Goal: Find specific page/section: Find specific page/section

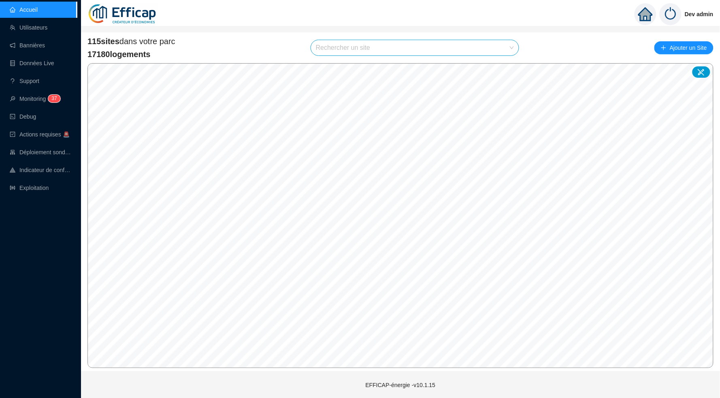
click at [465, 47] on input "search" at bounding box center [411, 47] width 191 height 15
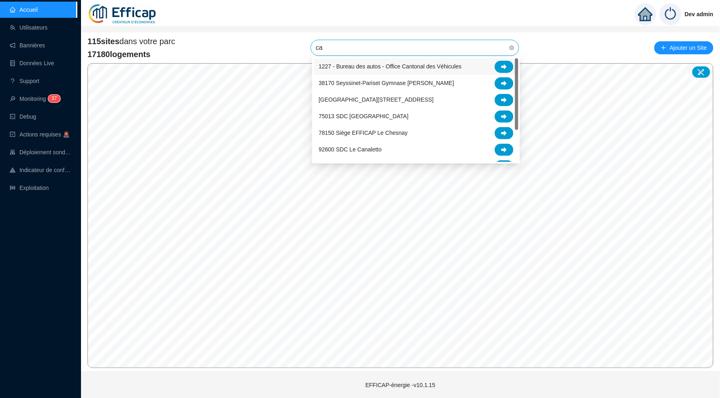
type input "c"
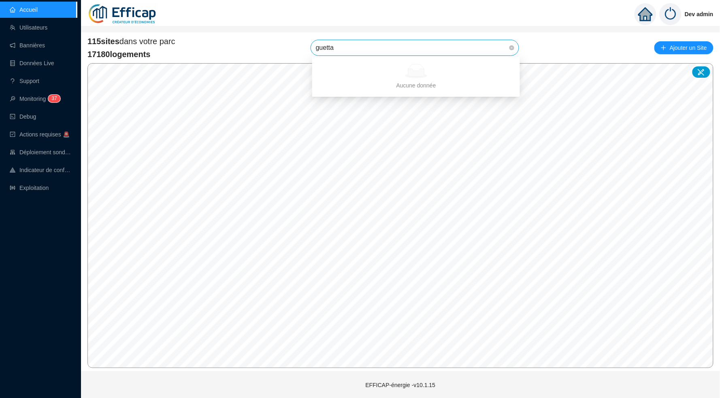
click at [504, 64] on div "Aucune donnée" at bounding box center [416, 71] width 188 height 14
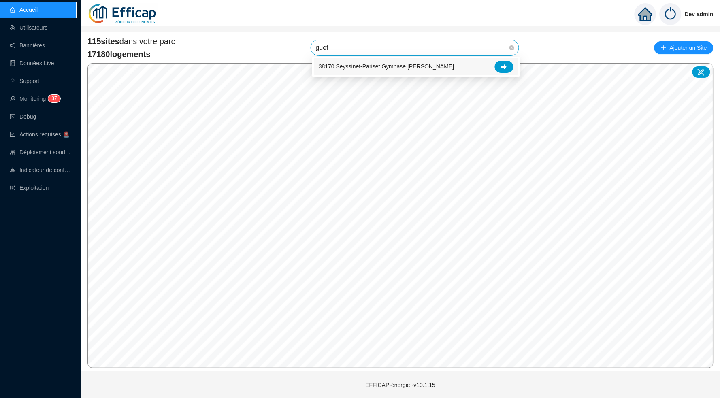
type input "gue"
click at [515, 66] on div "38170 Seyssinet-Pariset Gymnase [PERSON_NAME]" at bounding box center [416, 66] width 205 height 17
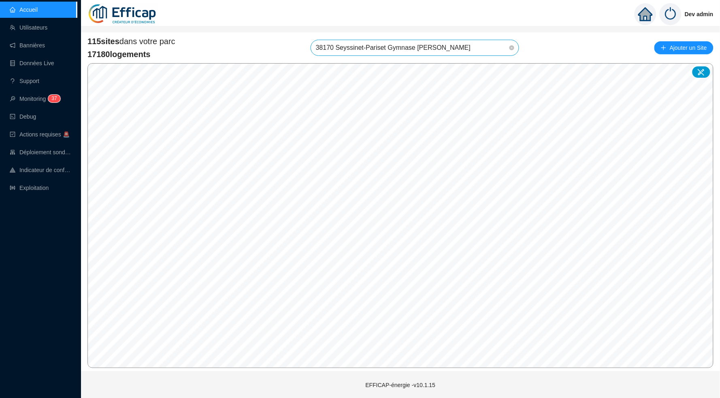
click at [502, 51] on span "38170 Seyssinet-Pariset Gymnase [PERSON_NAME]" at bounding box center [415, 47] width 198 height 15
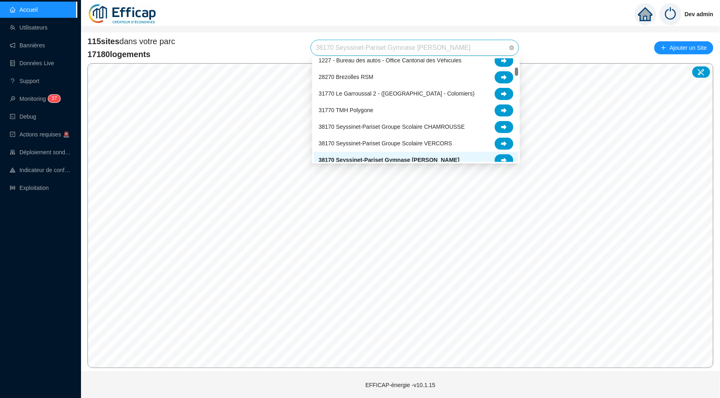
scroll to position [138, 0]
click at [503, 160] on icon at bounding box center [505, 162] width 6 height 6
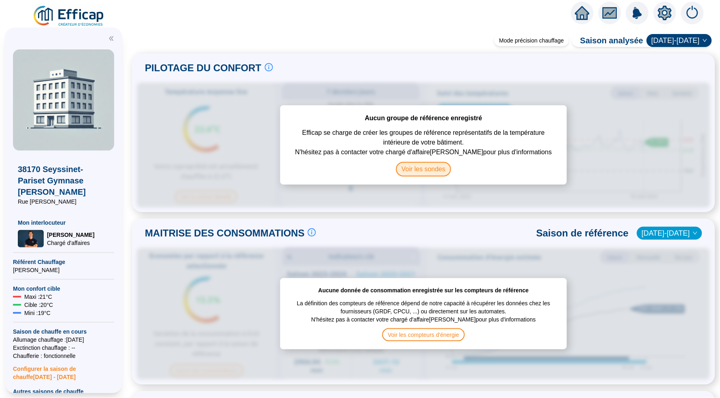
click at [431, 172] on span "Voir les sondes" at bounding box center [423, 169] width 55 height 15
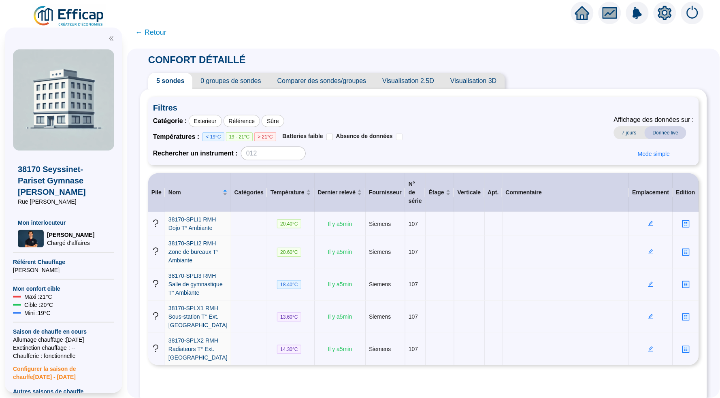
click at [80, 14] on img at bounding box center [68, 16] width 73 height 23
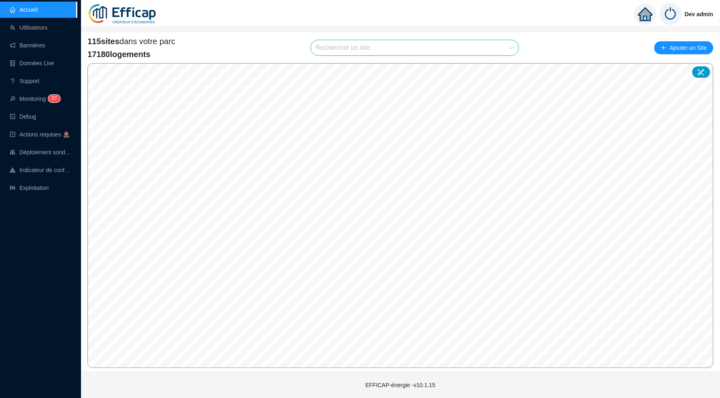
click at [365, 38] on div "115 sites dans votre parc 17180 logements Rechercher un site Ajouter un Site" at bounding box center [400, 48] width 626 height 24
click at [388, 47] on input "search" at bounding box center [411, 47] width 191 height 15
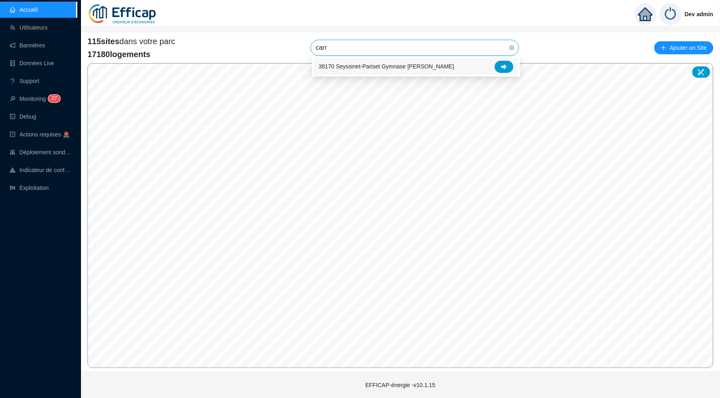
type input "carre"
click at [498, 66] on div at bounding box center [504, 67] width 19 height 12
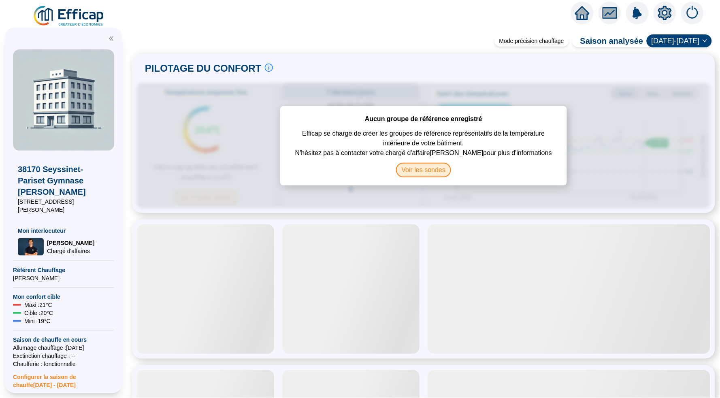
click at [406, 175] on span "Voir les sondes" at bounding box center [423, 170] width 55 height 15
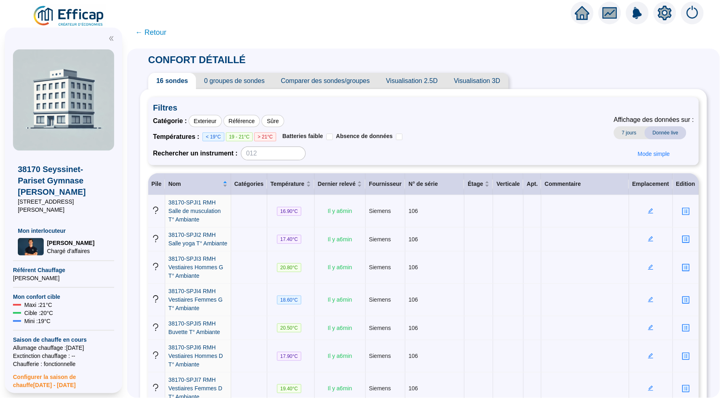
click at [388, 152] on div "Rechercher un instrument :" at bounding box center [278, 154] width 250 height 14
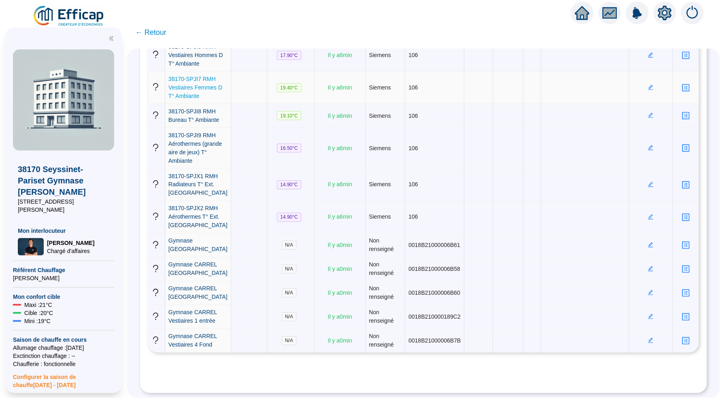
scroll to position [463, 0]
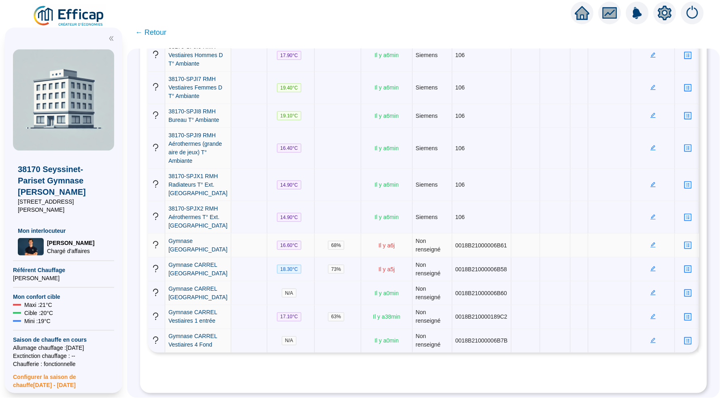
scroll to position [463, 0]
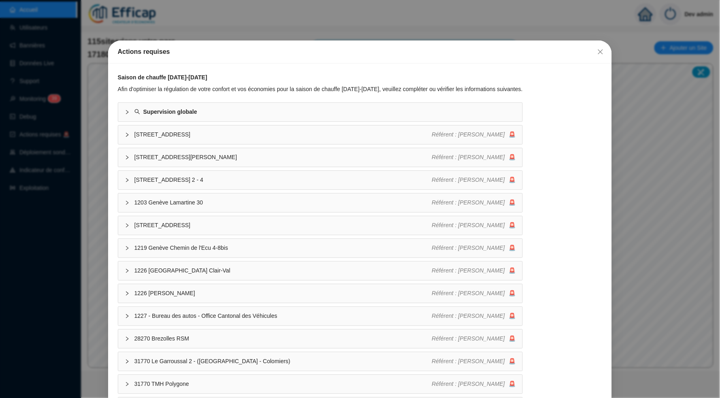
click at [609, 45] on div "Actions requises" at bounding box center [360, 52] width 504 height 23
click at [603, 46] on button "Close" at bounding box center [600, 51] width 13 height 13
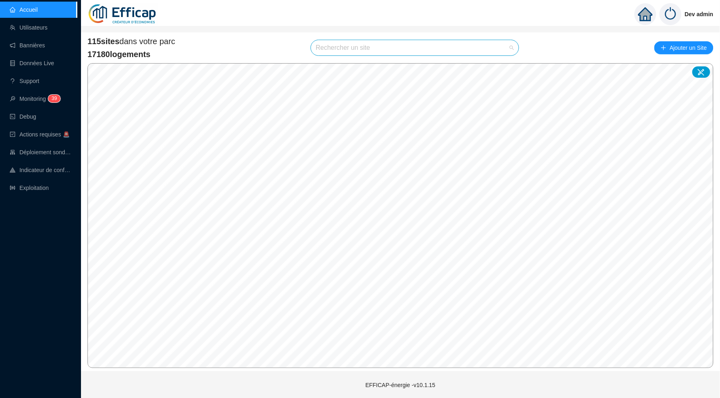
click at [493, 51] on input "search" at bounding box center [411, 47] width 191 height 15
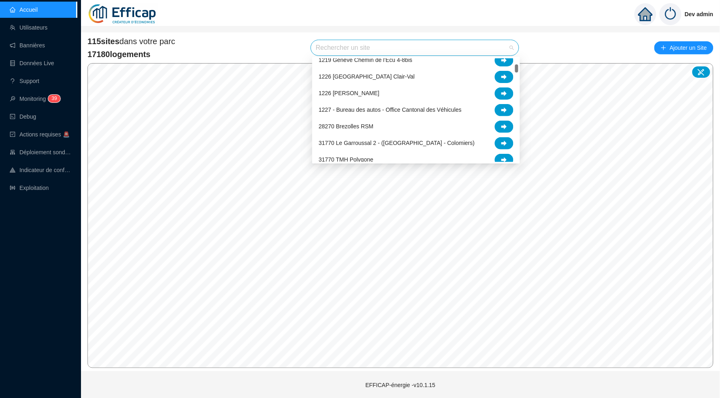
scroll to position [89, 0]
type input "g"
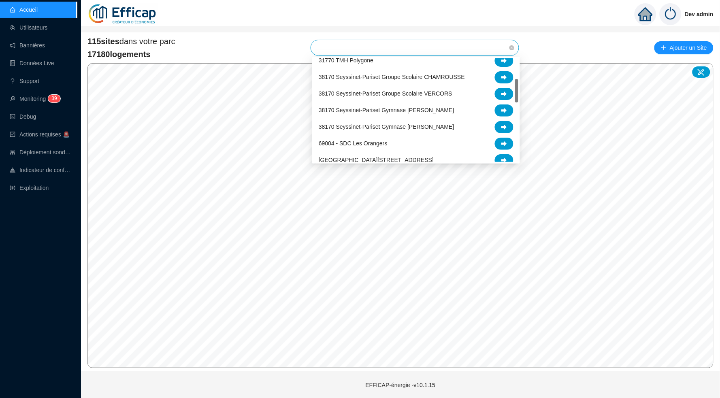
type input "c"
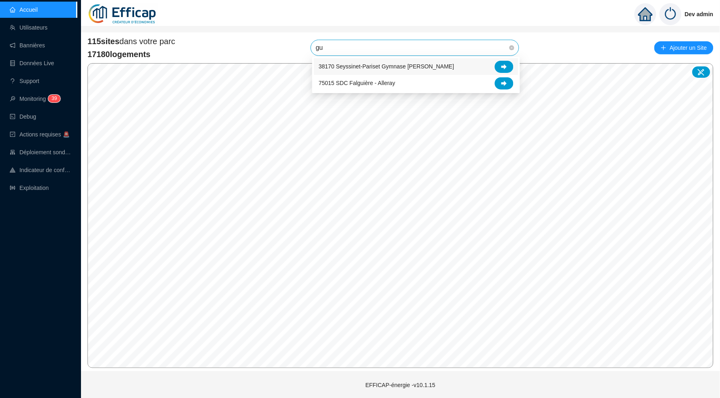
scroll to position [0, 0]
type input "g"
type input "carrel"
click at [508, 66] on div at bounding box center [504, 67] width 19 height 12
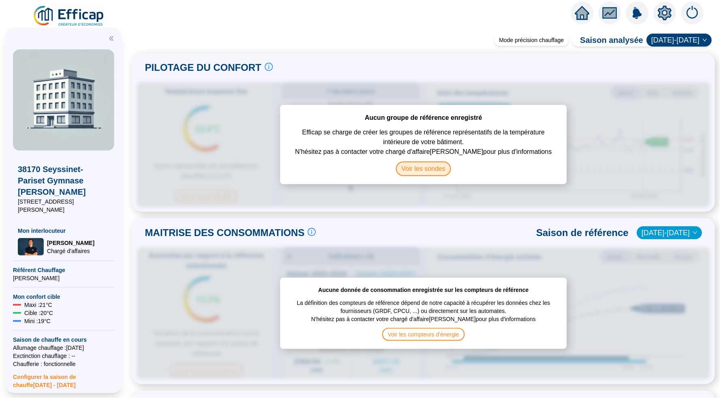
click at [407, 175] on span "Voir les sondes" at bounding box center [423, 169] width 55 height 15
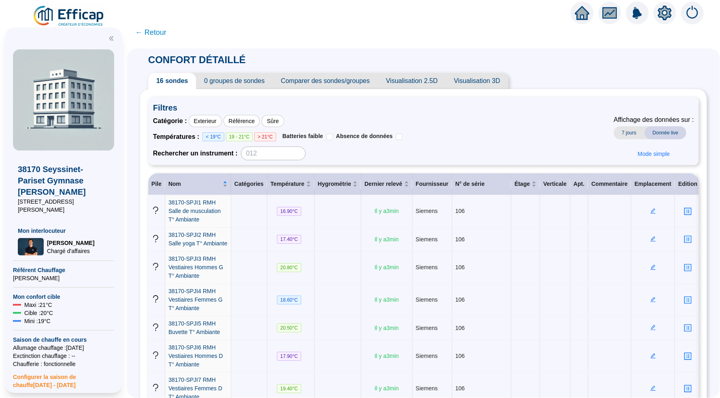
click at [81, 28] on div at bounding box center [63, 36] width 101 height 17
click at [81, 28] on div "38170 Seyssinet-Pariset Gymnase Louis Carrel 7 Rue Roger Barbe Mon interlocuteu…" at bounding box center [63, 211] width 127 height 376
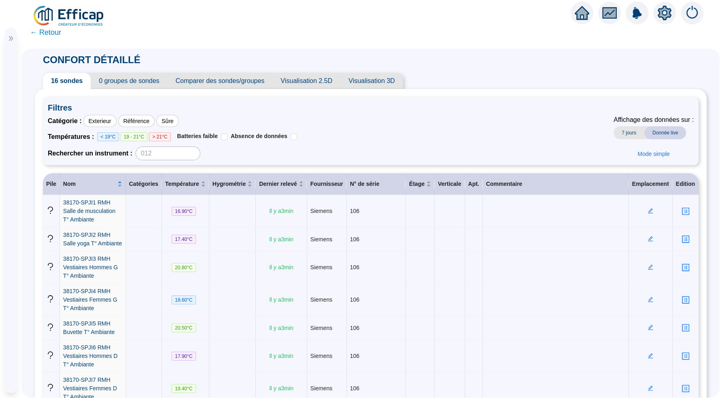
click at [88, 29] on span "← Retour" at bounding box center [371, 32] width 698 height 19
click at [87, 26] on span "← Retour" at bounding box center [371, 32] width 698 height 19
click at [81, 21] on img at bounding box center [68, 16] width 73 height 23
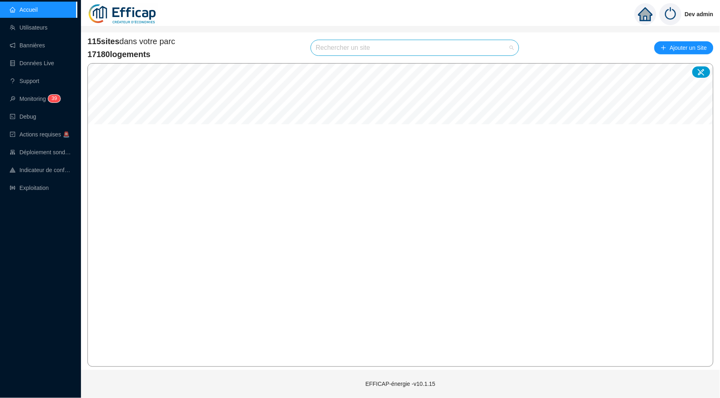
click at [380, 43] on input "search" at bounding box center [411, 47] width 191 height 15
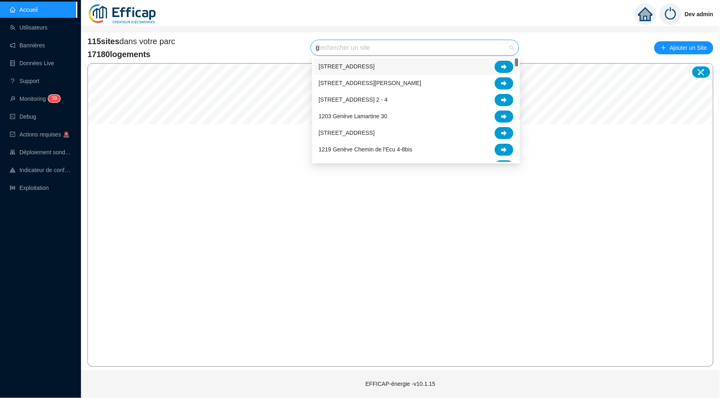
type input "gu"
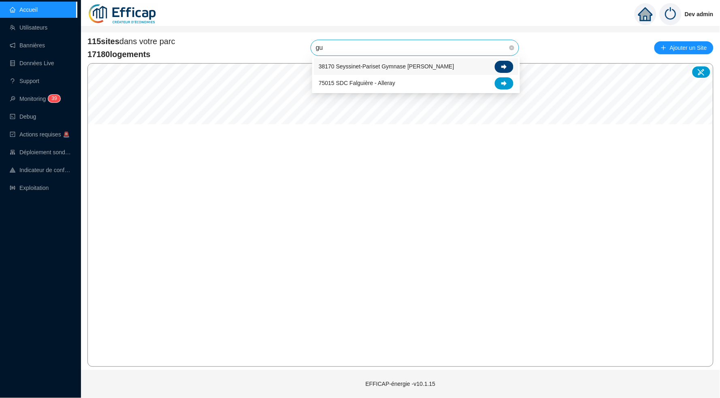
click at [506, 68] on icon at bounding box center [505, 67] width 6 height 6
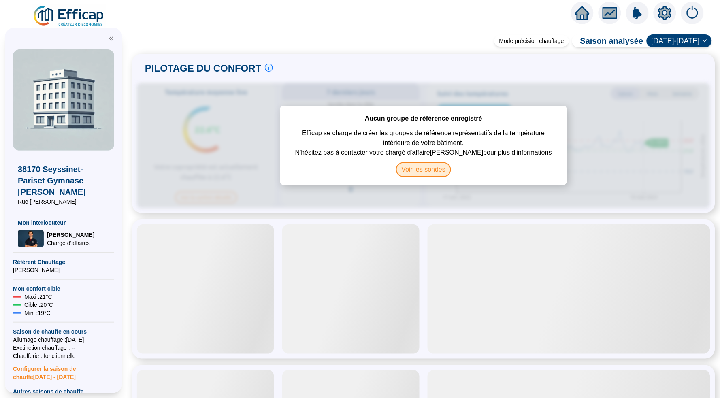
click at [415, 173] on span "Voir les sondes" at bounding box center [423, 169] width 55 height 15
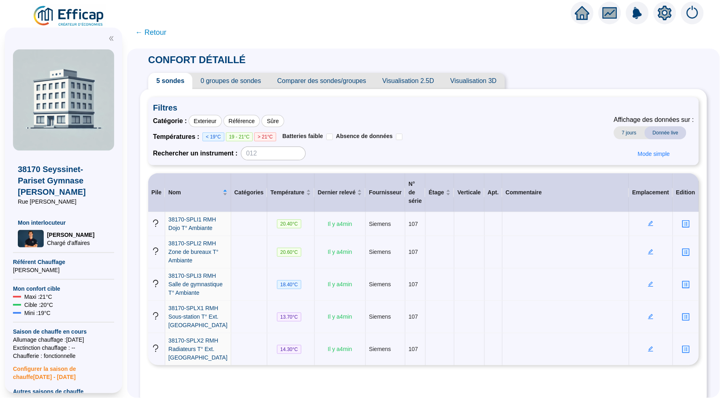
click at [139, 36] on span "← Retour" at bounding box center [150, 32] width 31 height 11
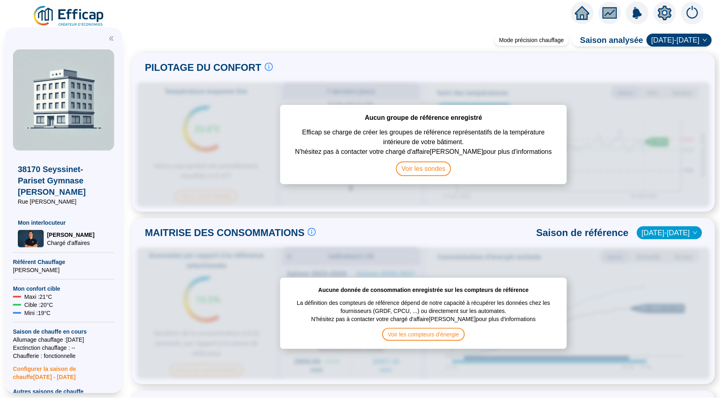
click at [75, 23] on div "38170 Seyssinet-Pariset Gymnase Joseph Guétat Rue Pierre de Coubertin Mon inter…" at bounding box center [63, 211] width 127 height 376
click at [80, 5] on img at bounding box center [68, 16] width 73 height 23
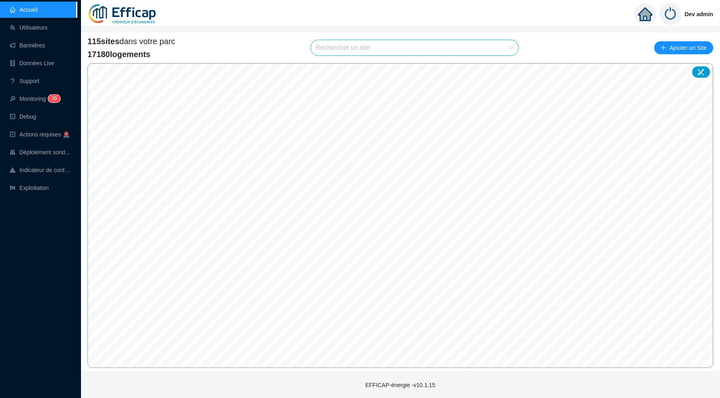
click at [83, 16] on link at bounding box center [122, 14] width 83 height 28
click at [369, 42] on input "search" at bounding box center [411, 47] width 191 height 15
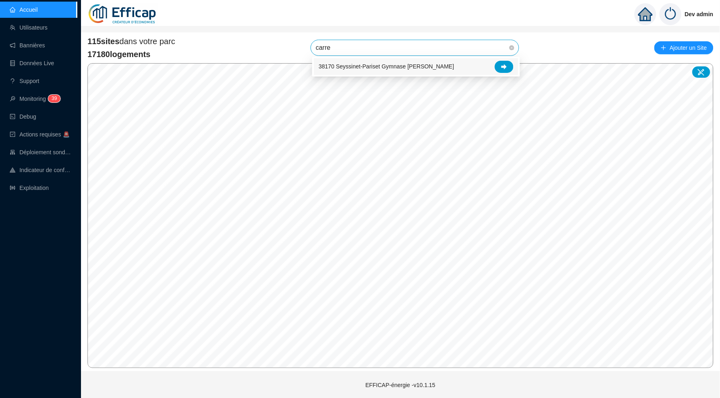
type input "carrel"
click at [506, 65] on icon at bounding box center [505, 67] width 6 height 6
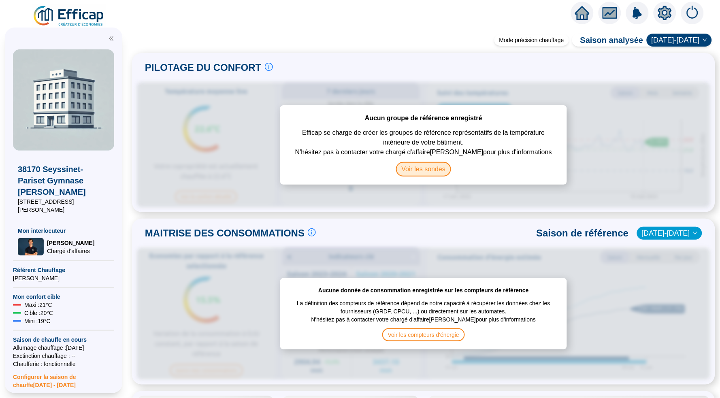
click at [422, 171] on span "Voir les sondes" at bounding box center [423, 169] width 55 height 15
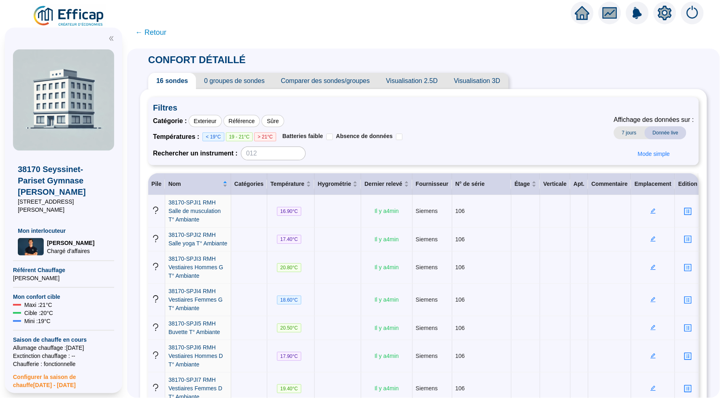
click at [72, 25] on div "38170 Seyssinet-Pariset Gymnase Louis Carrel 7 Rue Roger Barbe Mon interlocuteu…" at bounding box center [63, 211] width 127 height 376
click at [82, 14] on img at bounding box center [68, 16] width 73 height 23
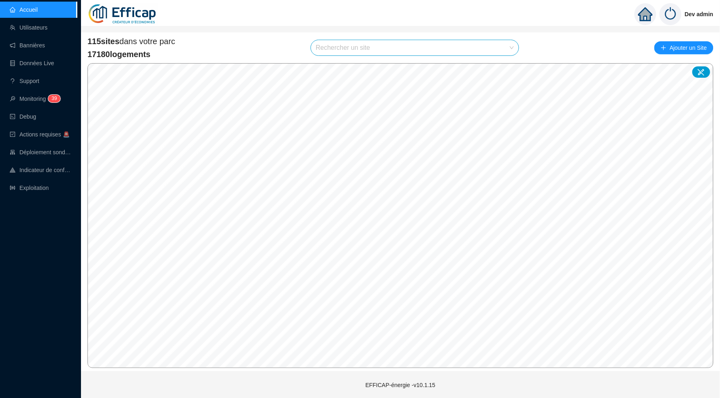
click at [372, 45] on input "search" at bounding box center [411, 47] width 191 height 15
click at [489, 42] on input "champ" at bounding box center [411, 47] width 191 height 15
click at [486, 52] on input "champ" at bounding box center [411, 47] width 191 height 15
type input "cham"
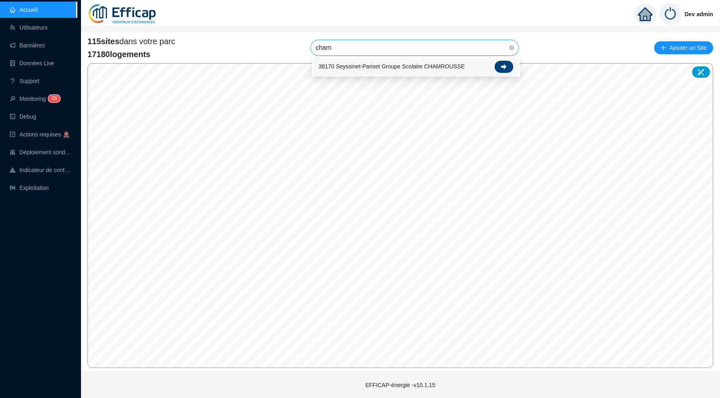
click at [509, 64] on div at bounding box center [504, 67] width 19 height 12
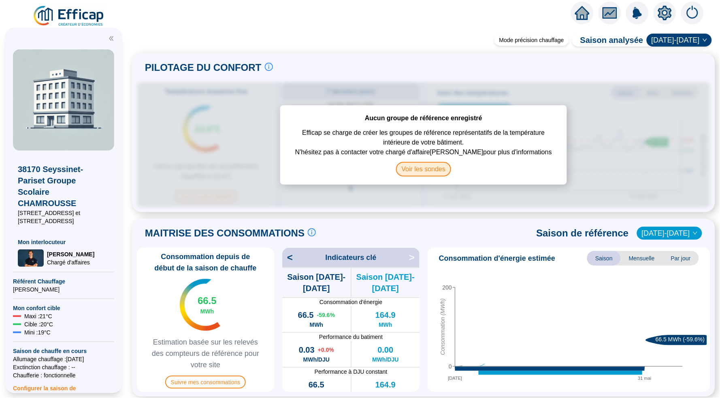
click at [430, 174] on span "Voir les sondes" at bounding box center [423, 169] width 55 height 15
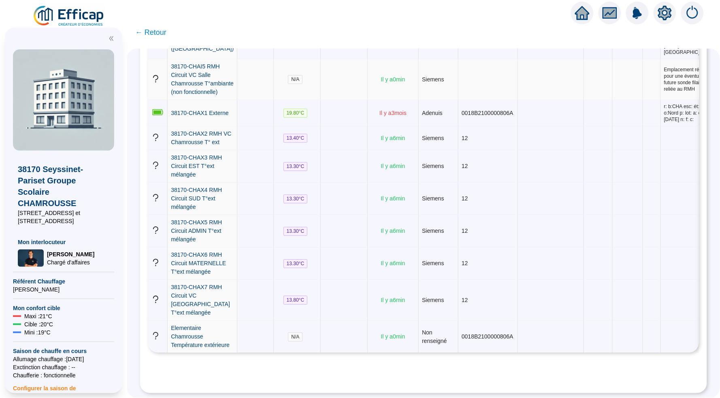
scroll to position [876, 0]
